Goal: Transaction & Acquisition: Purchase product/service

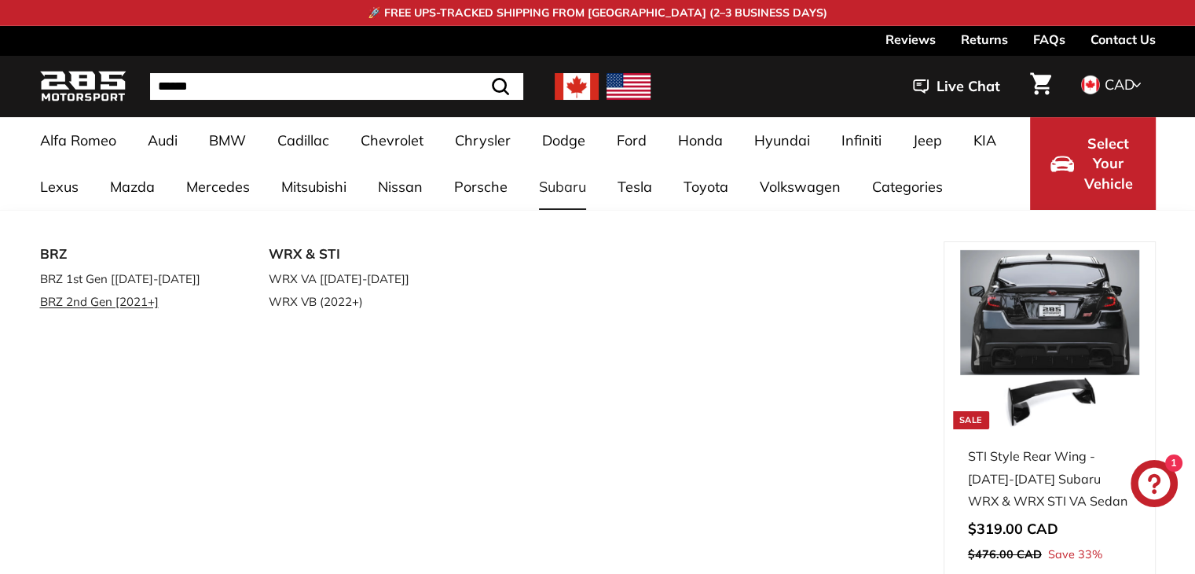
click at [97, 306] on link "BRZ 2nd Gen [2021+]" at bounding box center [132, 301] width 185 height 23
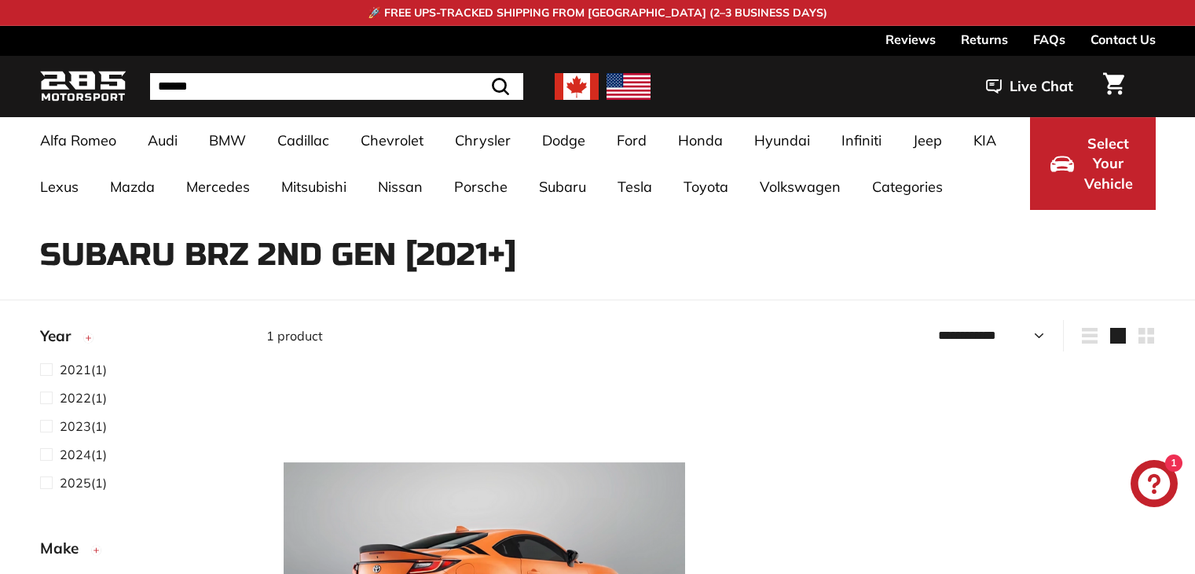
select select "**********"
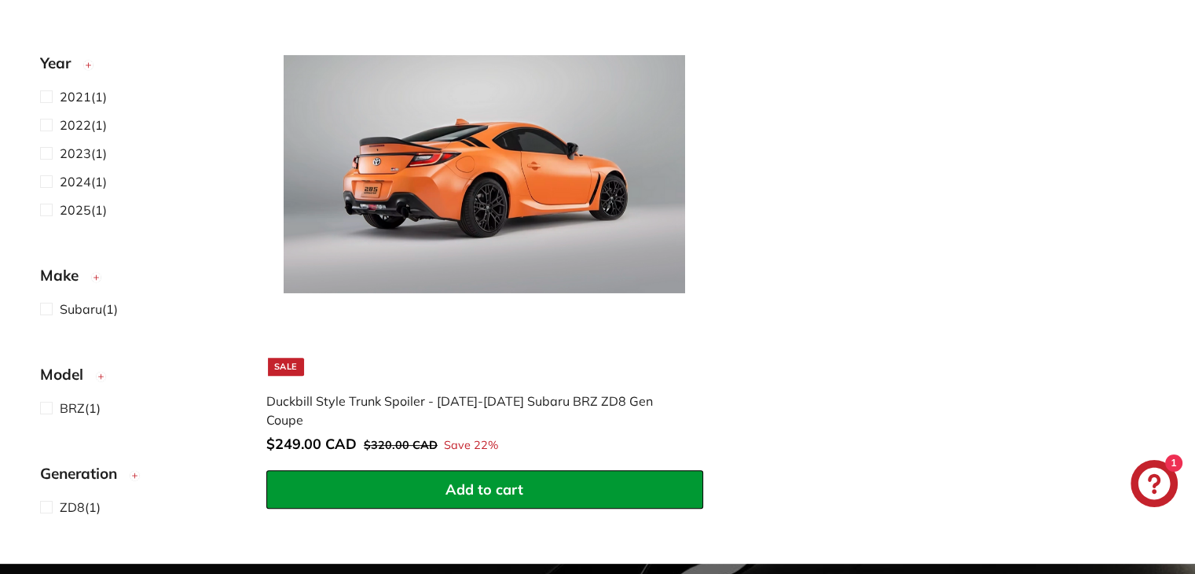
scroll to position [408, 0]
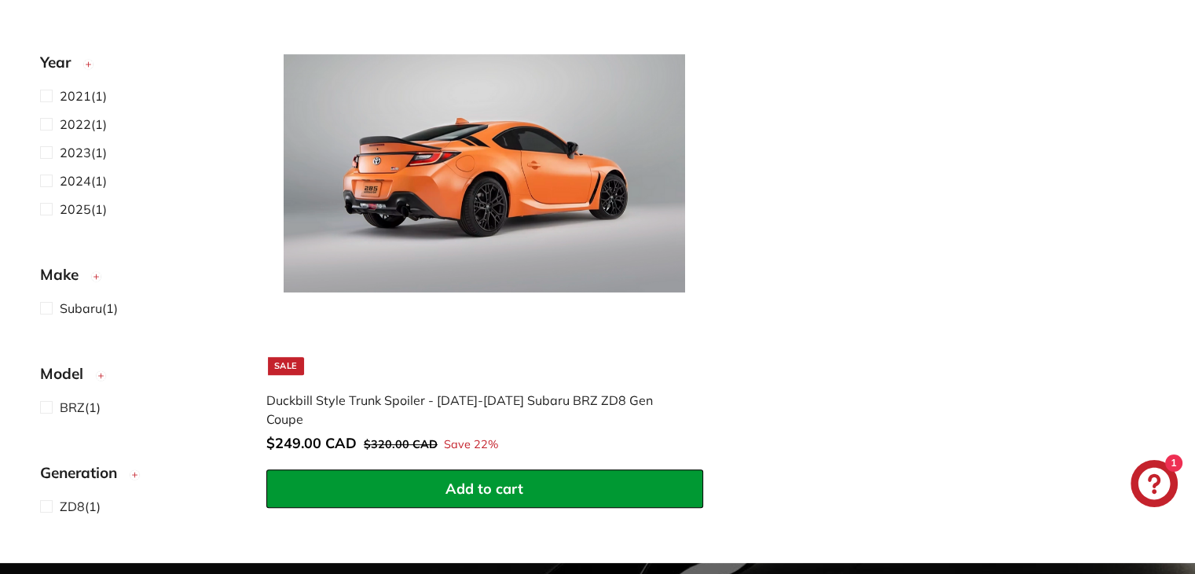
click at [402, 317] on img at bounding box center [485, 173] width 402 height 402
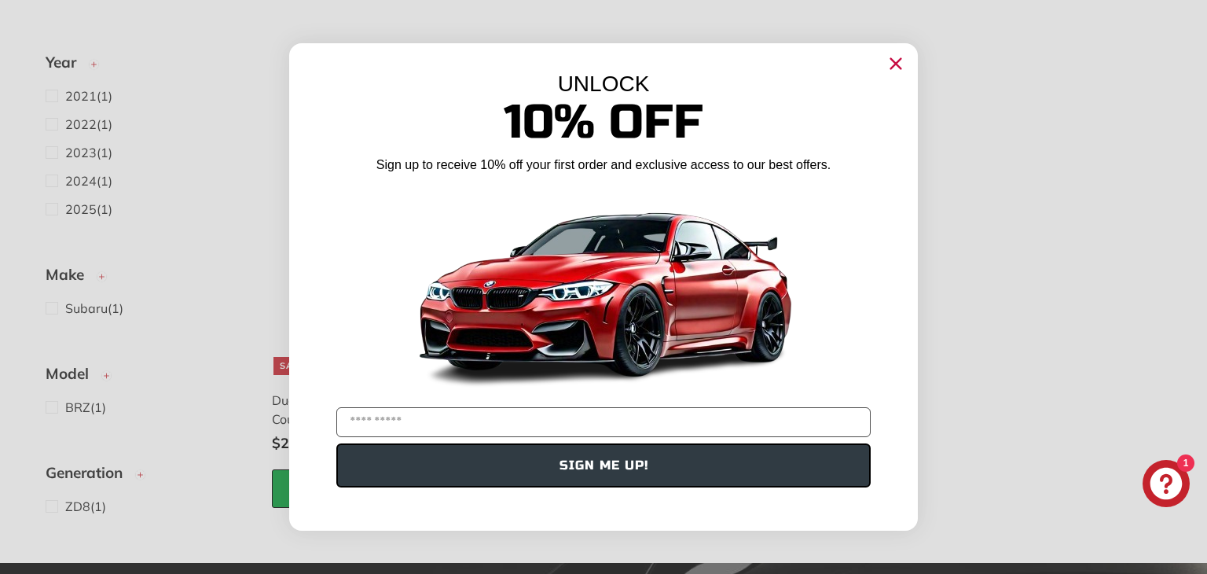
click at [898, 68] on circle "Close dialog" at bounding box center [896, 64] width 24 height 24
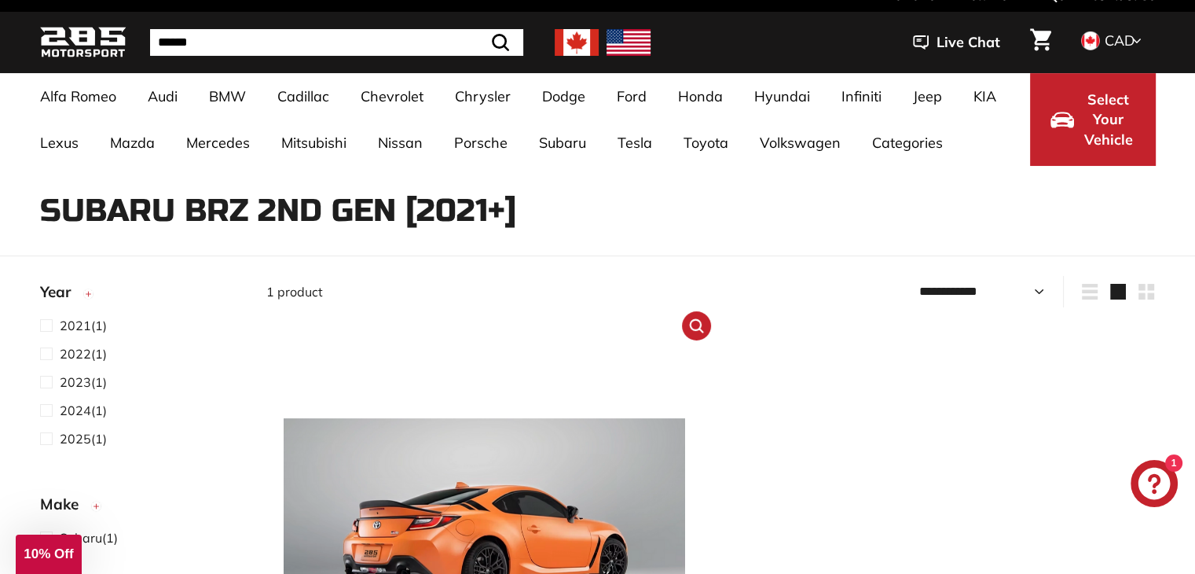
scroll to position [0, 0]
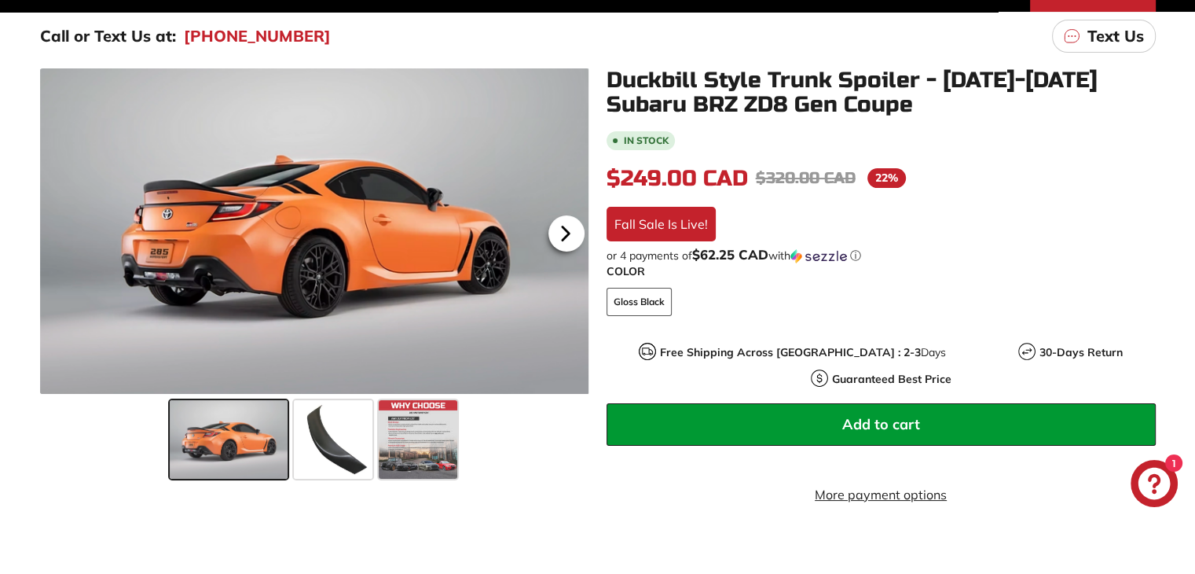
drag, startPoint x: 0, startPoint y: 0, endPoint x: 564, endPoint y: 224, distance: 607.0
click at [564, 224] on div at bounding box center [314, 230] width 549 height 325
click at [327, 448] on span at bounding box center [333, 439] width 79 height 79
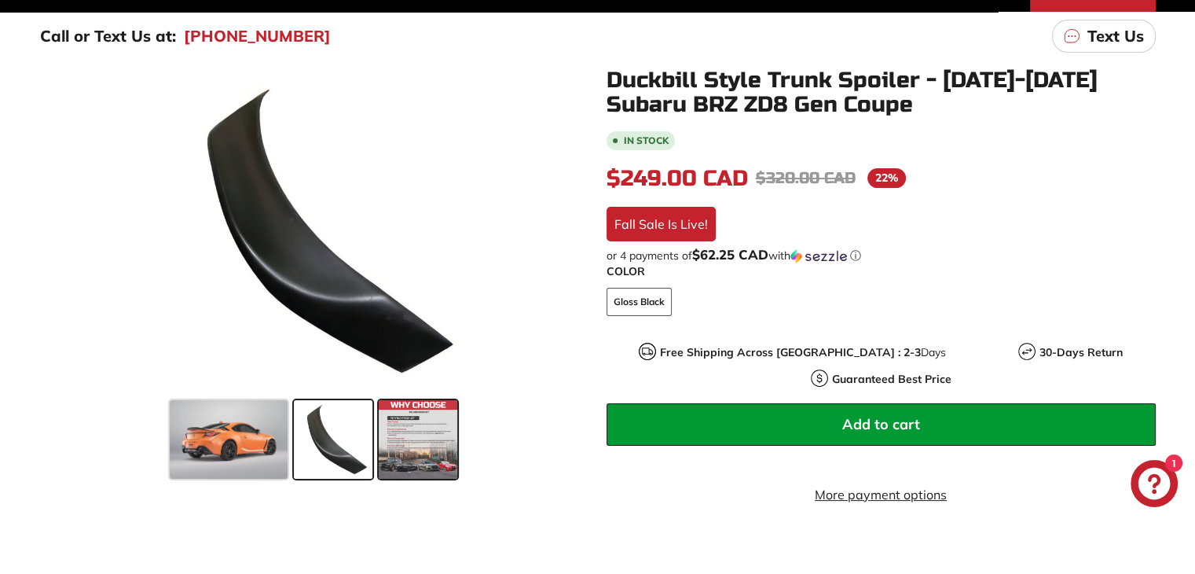
click at [393, 454] on span at bounding box center [418, 439] width 79 height 79
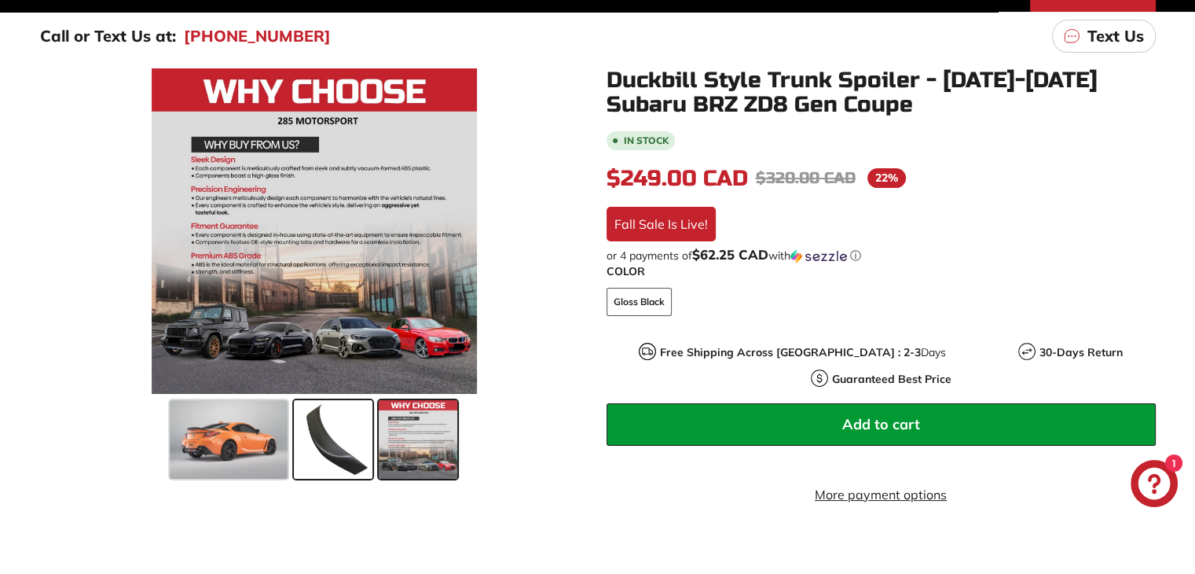
click at [324, 453] on span at bounding box center [333, 439] width 79 height 79
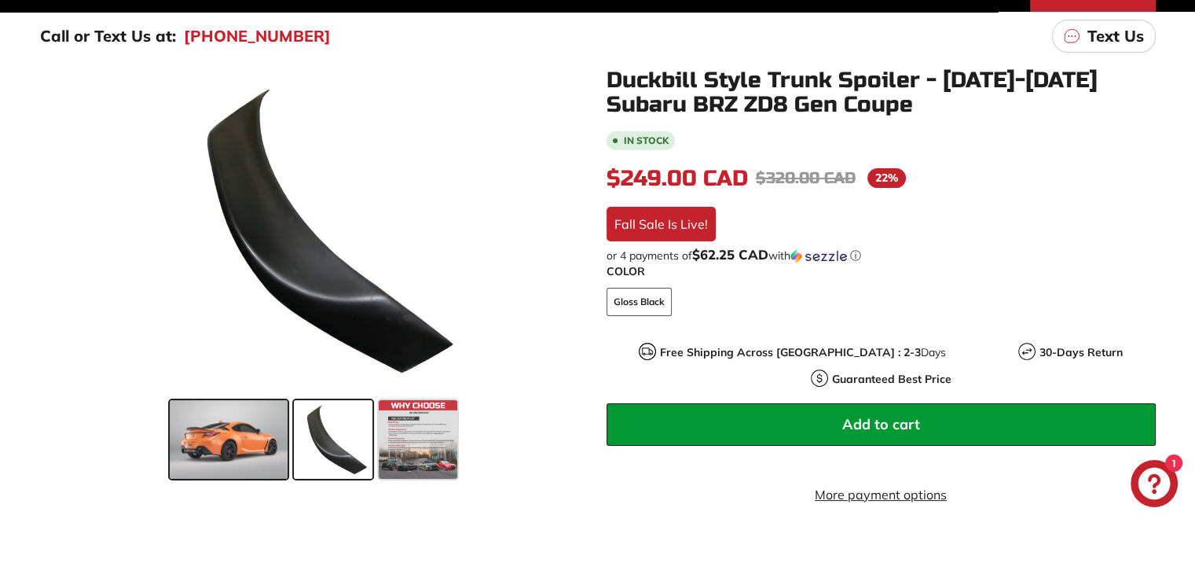
click at [209, 453] on span at bounding box center [229, 439] width 118 height 79
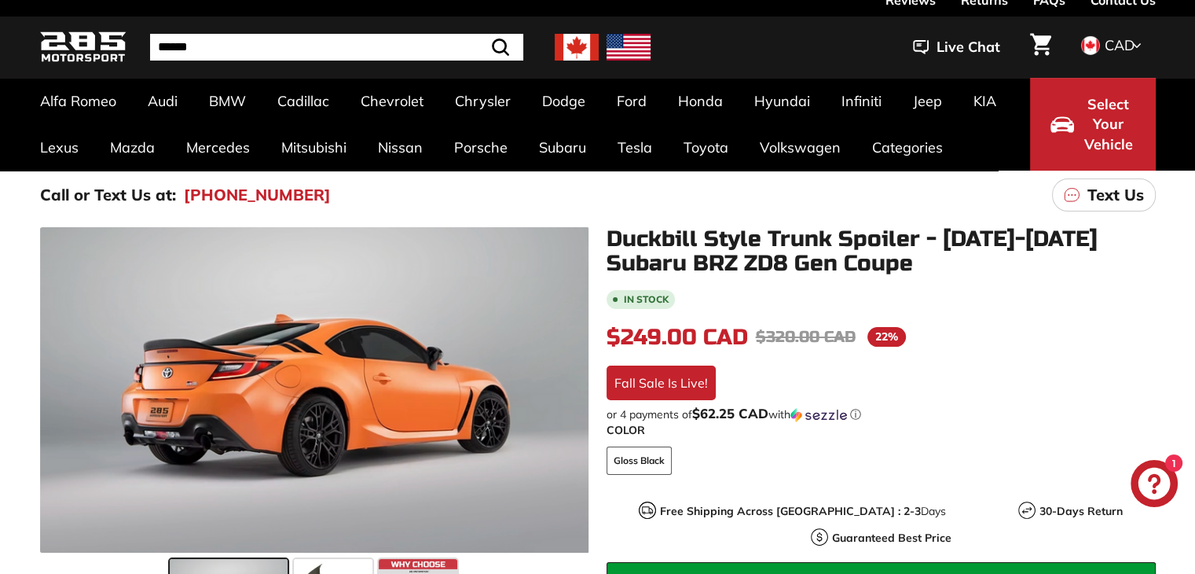
scroll to position [35, 0]
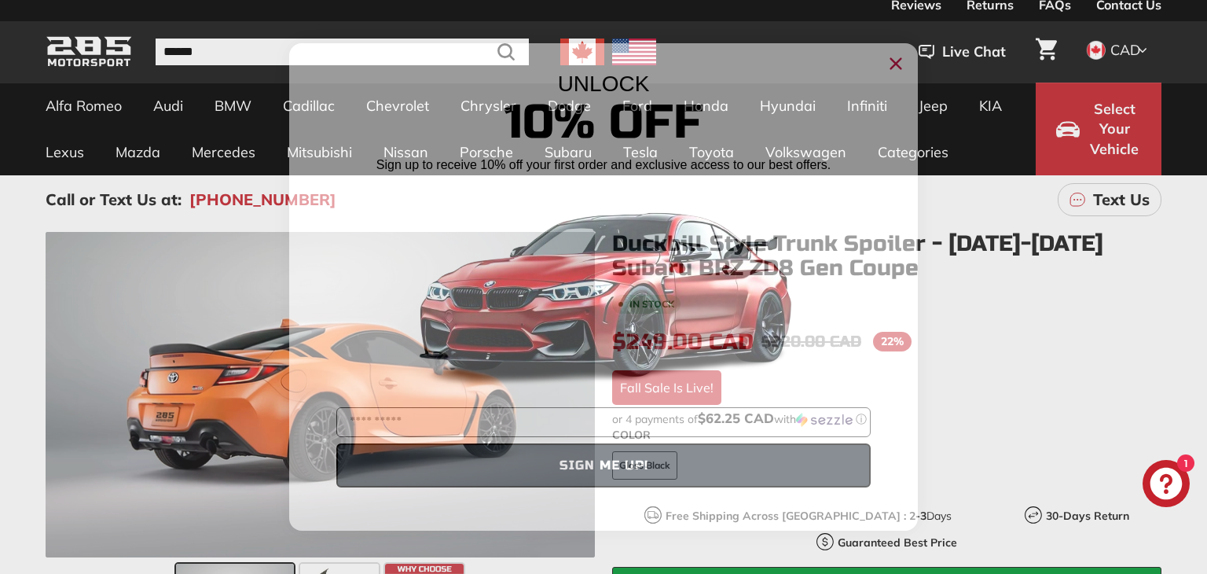
click at [897, 67] on circle "Close dialog" at bounding box center [896, 64] width 24 height 24
